Goal: Information Seeking & Learning: Learn about a topic

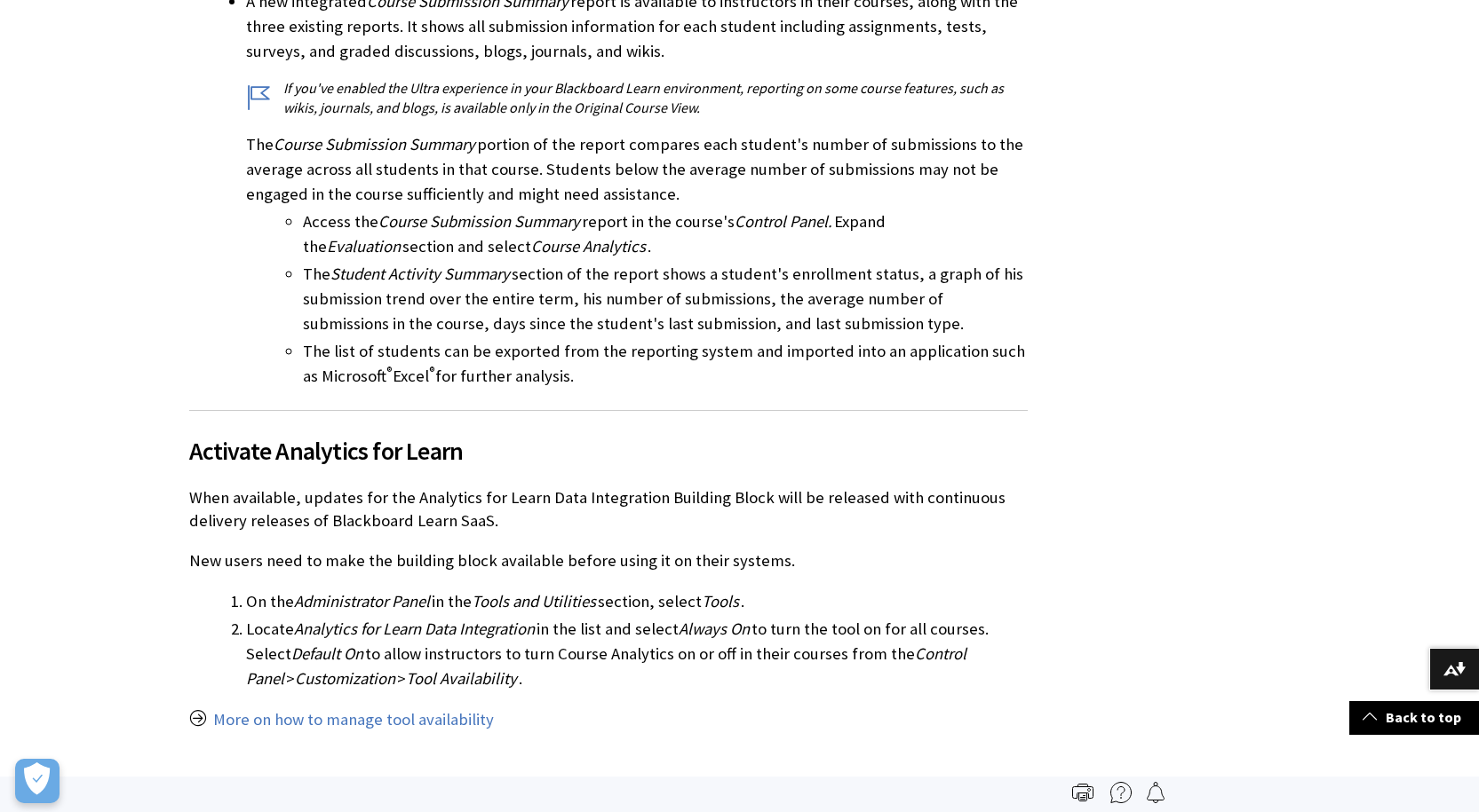
scroll to position [1015, 0]
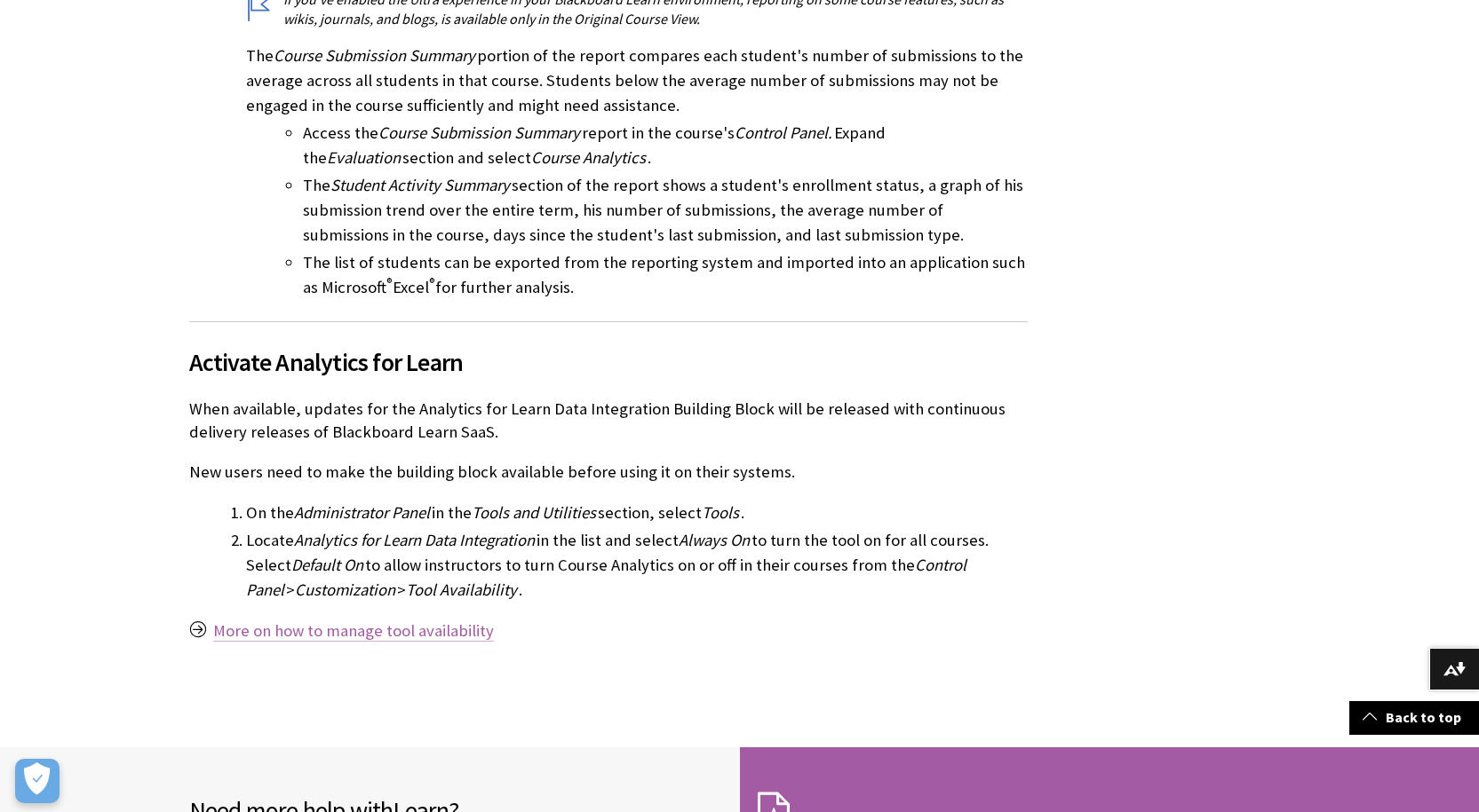
click at [227, 621] on link "More on how to manage tool availability" at bounding box center [353, 631] width 280 height 22
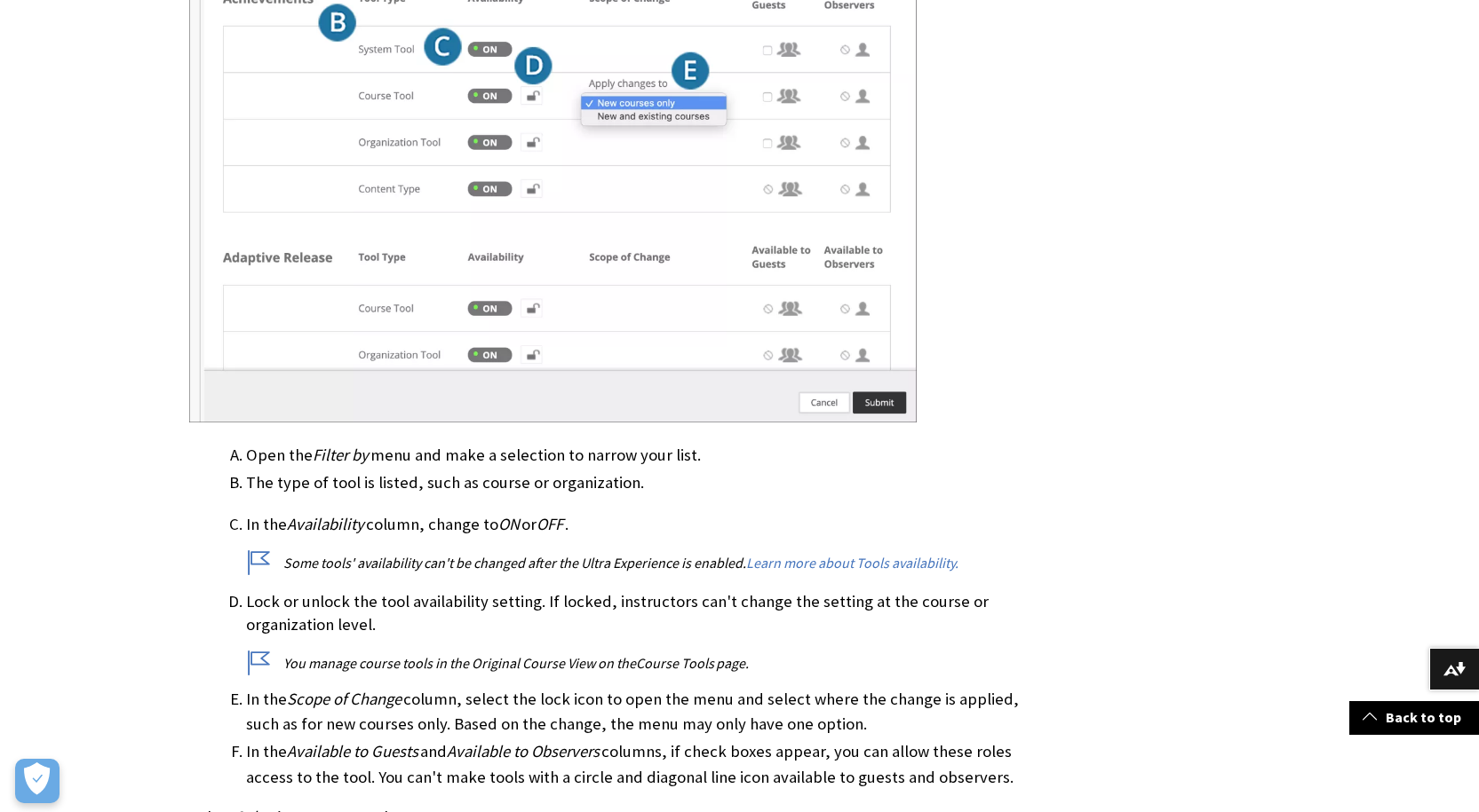
scroll to position [888, 0]
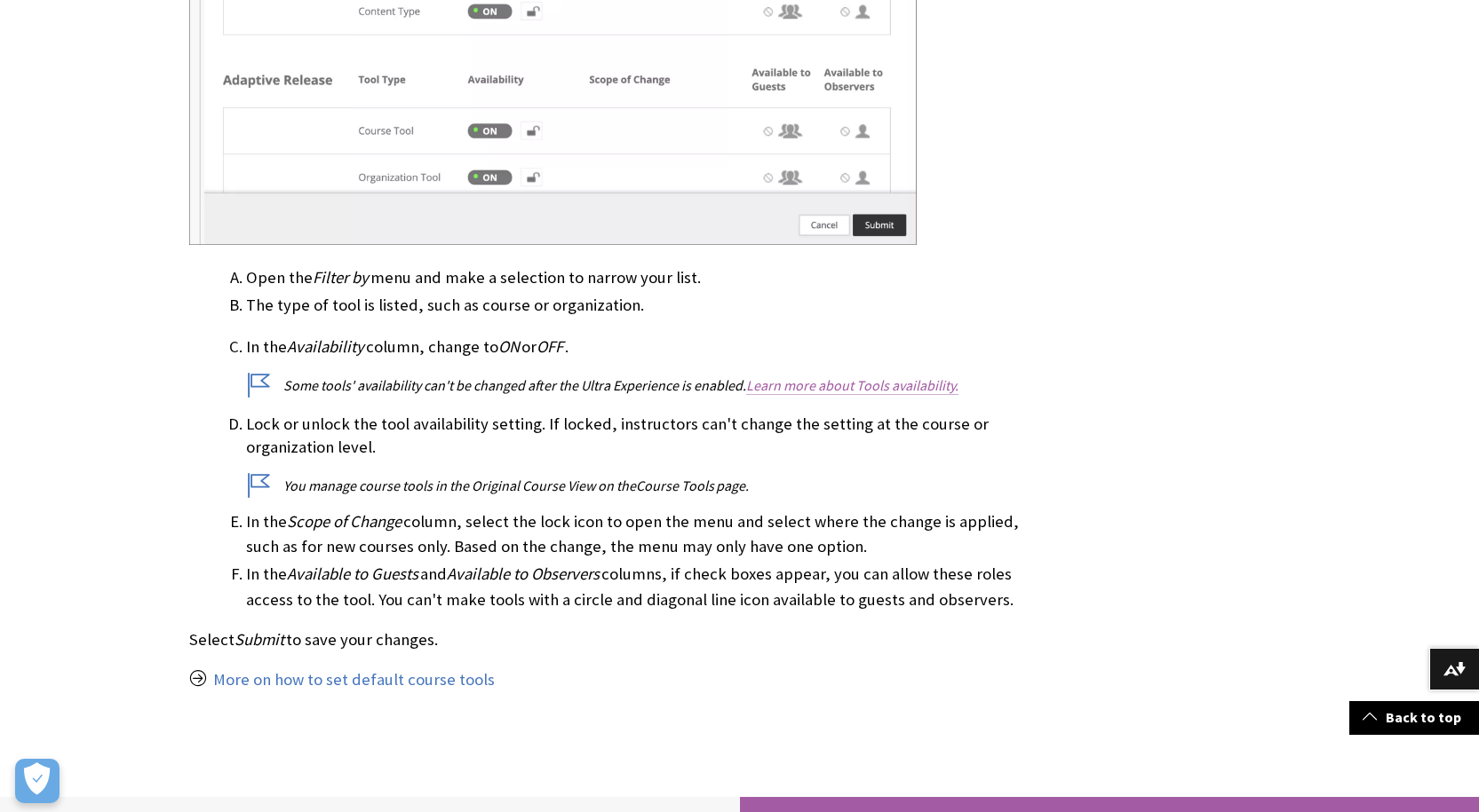
click at [814, 385] on link "Learn more about Tools availability." at bounding box center [852, 386] width 212 height 19
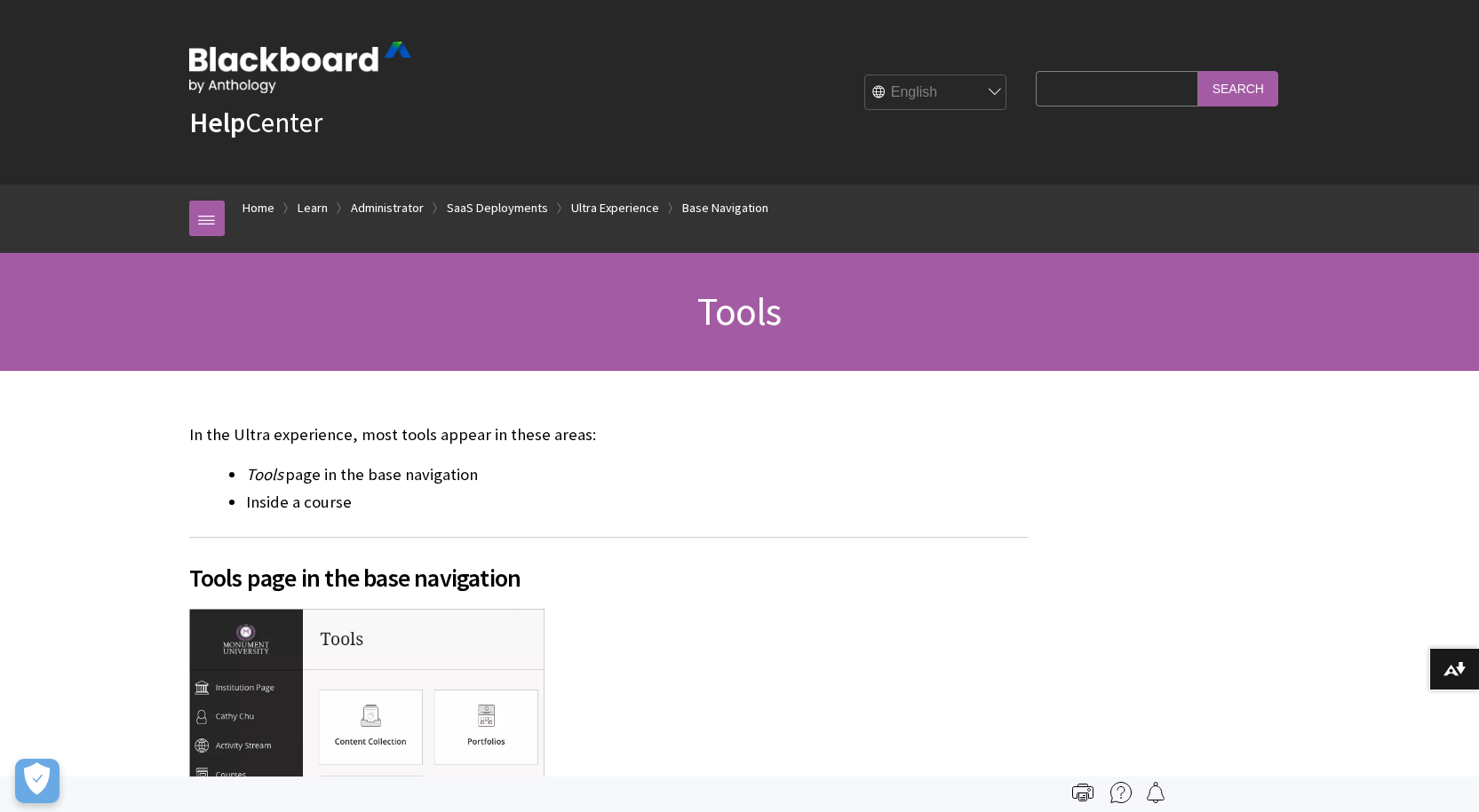
click at [1068, 84] on input "Search Query" at bounding box center [1116, 88] width 162 height 35
type input "restoring prep shells"
click at [1198, 71] on input "Search" at bounding box center [1238, 88] width 80 height 35
